Goal: Transaction & Acquisition: Subscribe to service/newsletter

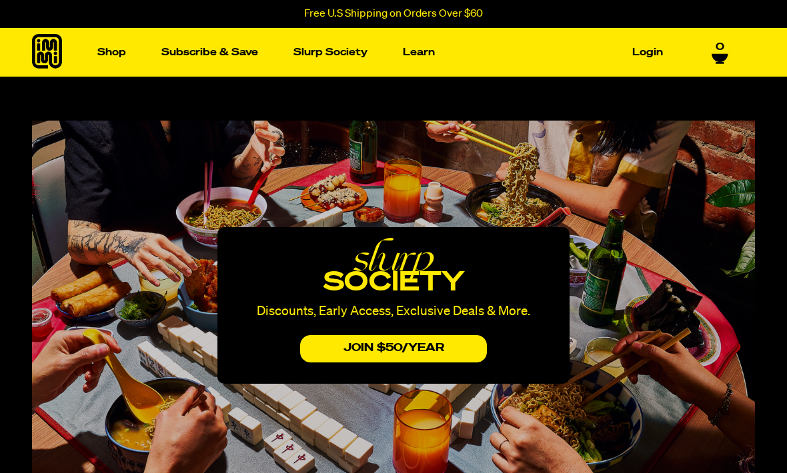
click at [342, 353] on button "JOIN $50/yEAr" at bounding box center [393, 348] width 187 height 27
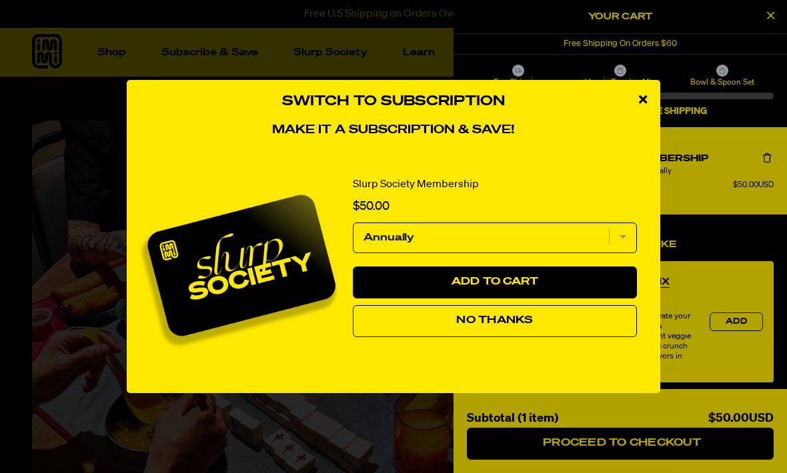
click at [646, 107] on div "close modal" at bounding box center [642, 100] width 35 height 40
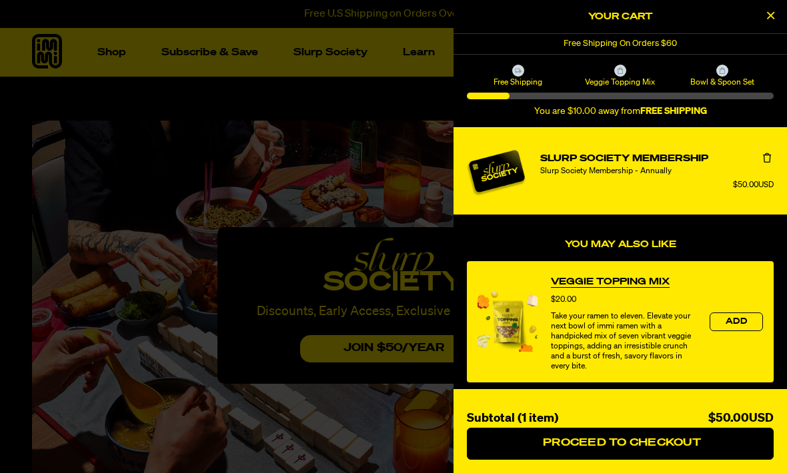
click at [627, 70] on div "Veggie Topping Mix" at bounding box center [620, 76] width 102 height 23
click at [619, 69] on icon at bounding box center [619, 70] width 5 height 7
click at [625, 85] on span "Veggie Topping Mix" at bounding box center [620, 82] width 98 height 11
click at [725, 78] on span "Bowl & Spoon Set" at bounding box center [722, 82] width 98 height 11
click at [719, 75] on div at bounding box center [722, 71] width 12 height 12
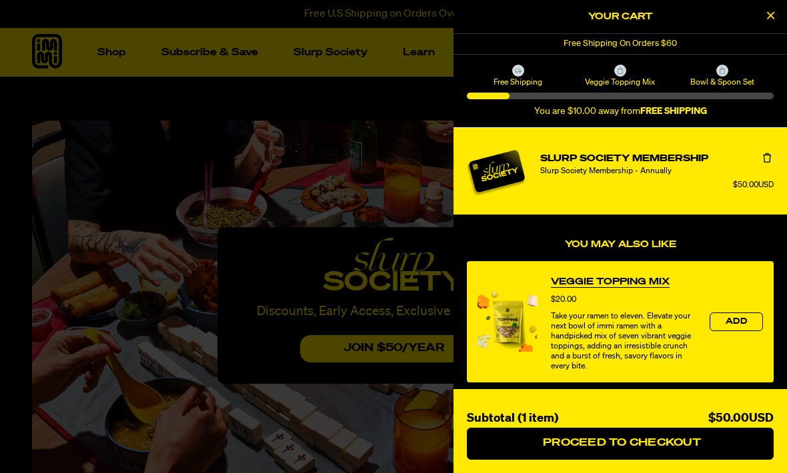
click at [721, 73] on icon at bounding box center [722, 70] width 7 height 7
click at [703, 87] on span "Bowl & Spoon Set" at bounding box center [722, 82] width 98 height 11
click at [723, 80] on span "Bowl & Spoon Set" at bounding box center [722, 82] width 98 height 11
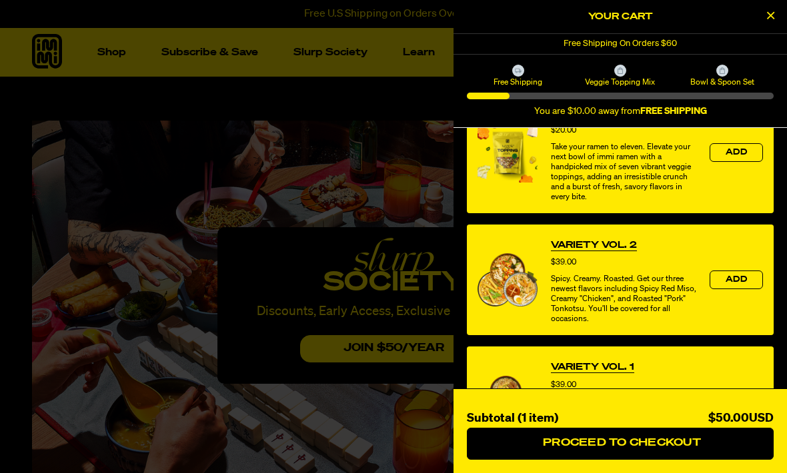
scroll to position [170, 0]
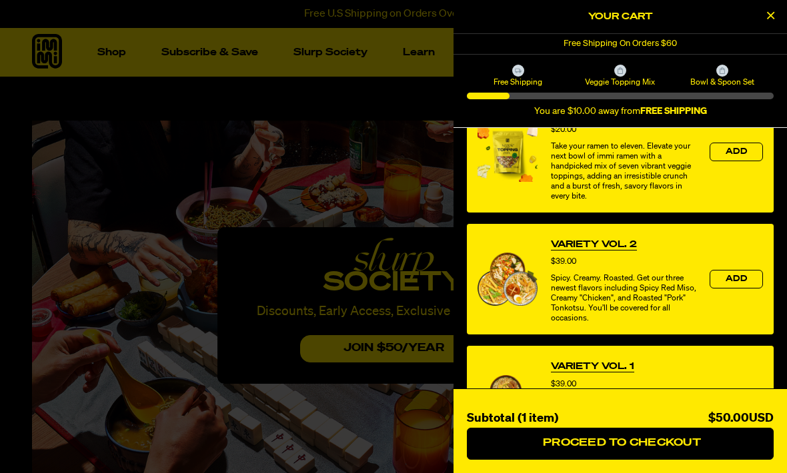
click at [716, 93] on div at bounding box center [620, 96] width 307 height 7
click at [715, 88] on div "Free Shipping Veggie Topping Mix Bowl & Spoon Set You are $10.00 away from FREE…" at bounding box center [620, 91] width 307 height 53
click at [724, 91] on div "Free Shipping Veggie Topping Mix Bowl & Spoon Set You are $10.00 away from FREE…" at bounding box center [620, 91] width 307 height 53
click at [769, 24] on button "Close Cart" at bounding box center [770, 17] width 20 height 20
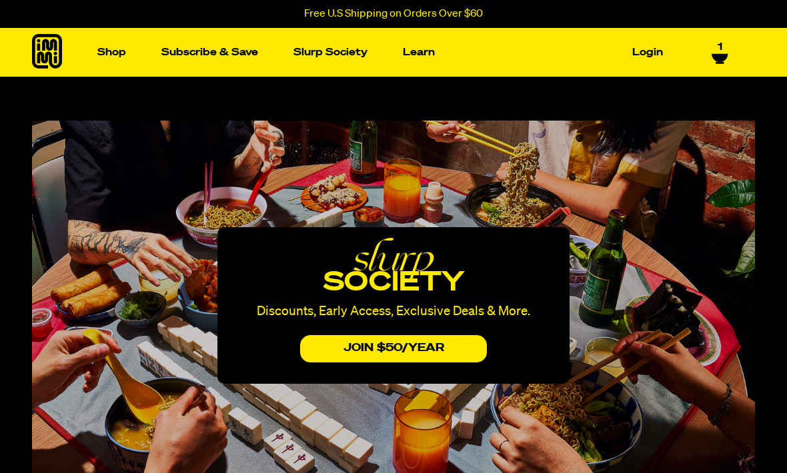
click at [723, 54] on icon at bounding box center [719, 58] width 16 height 8
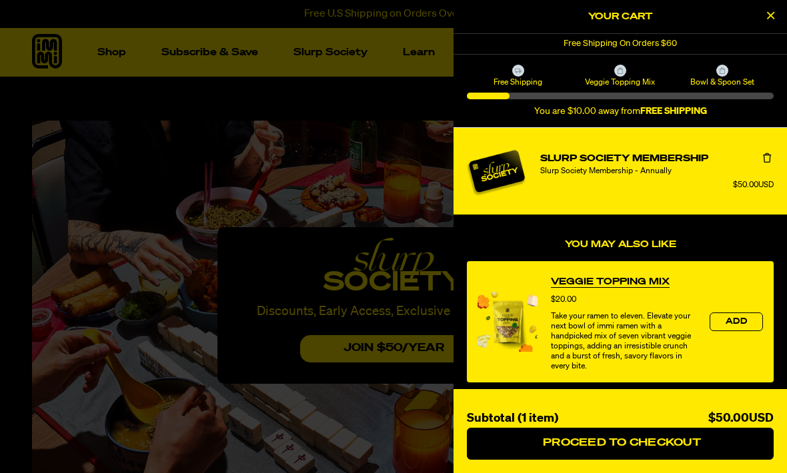
scroll to position [0, 0]
click at [772, 156] on button "Remove Slurp Society Membership" at bounding box center [766, 158] width 13 height 13
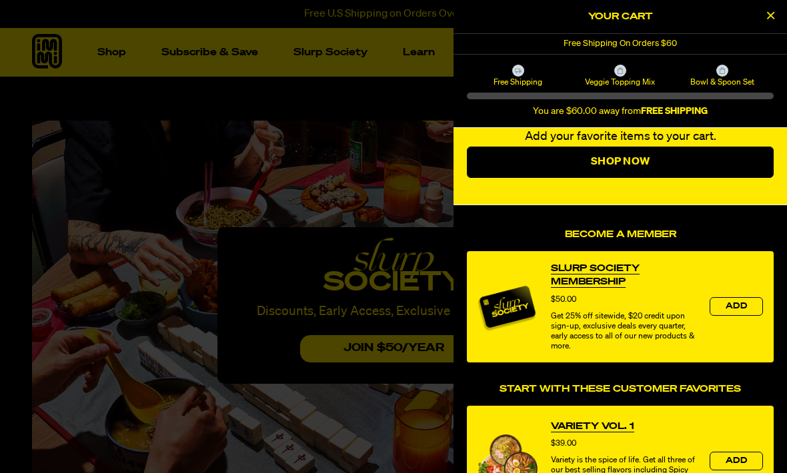
scroll to position [46, 0]
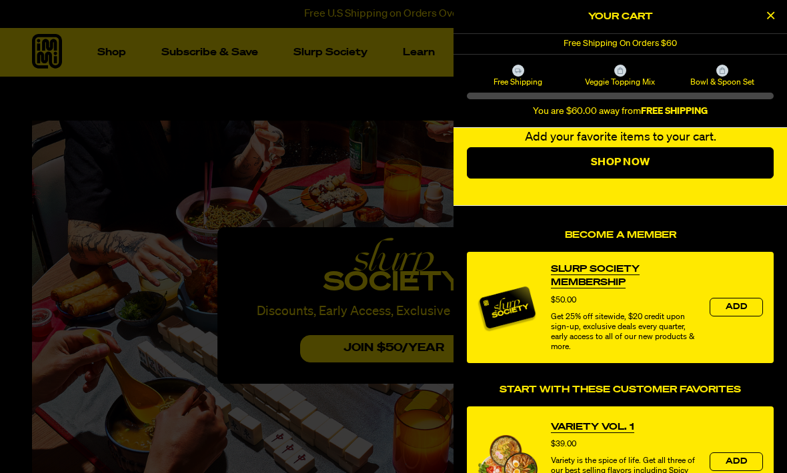
click at [743, 79] on span "Bowl & Spoon Set" at bounding box center [722, 82] width 98 height 11
click at [715, 85] on span "Bowl & Spoon Set" at bounding box center [722, 82] width 98 height 11
click at [710, 85] on span "Bowl & Spoon Set" at bounding box center [722, 82] width 98 height 11
click at [769, 25] on button "Close Cart" at bounding box center [770, 17] width 20 height 20
